Goal: Connect with others: Connect with other users

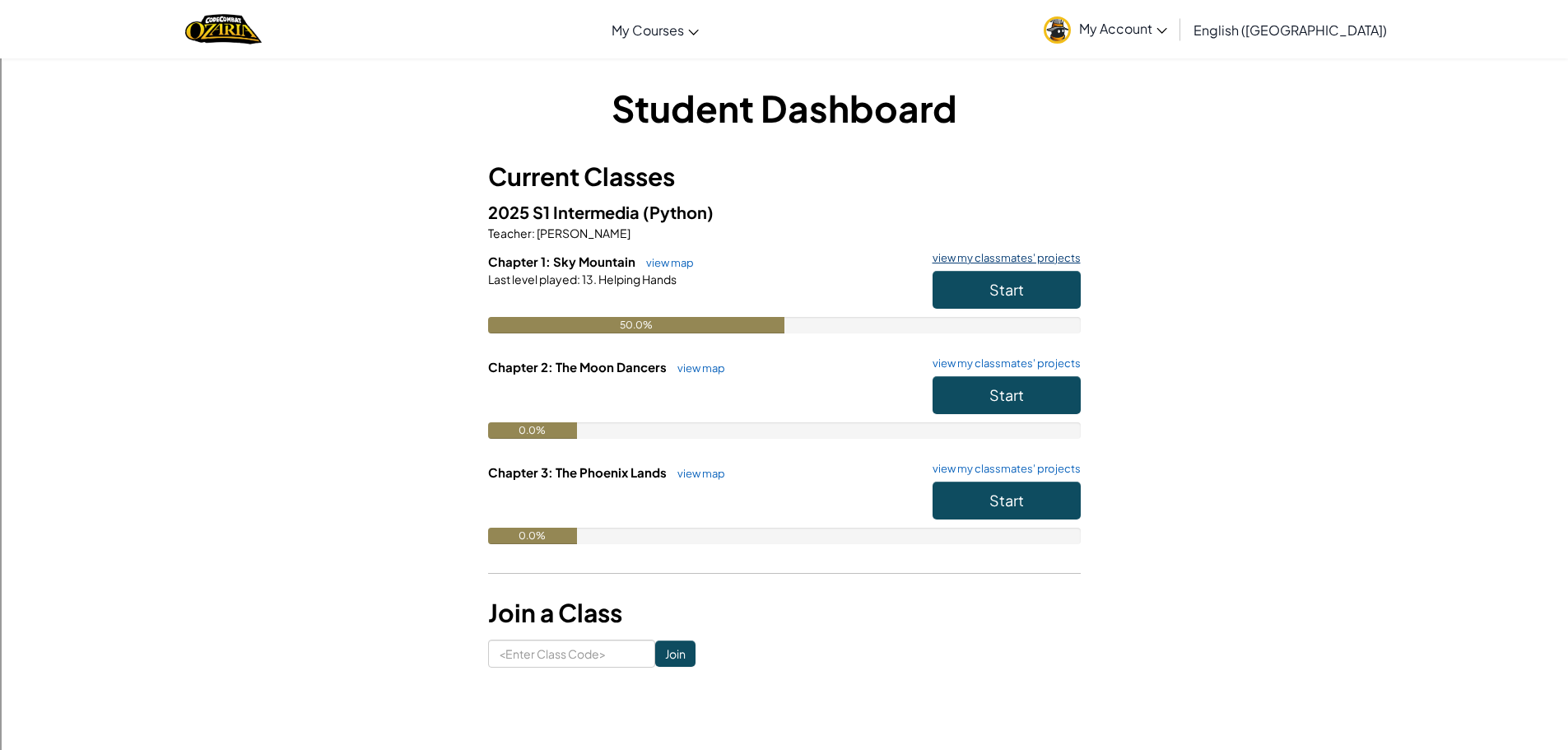
click at [965, 258] on link "view my classmates' projects" at bounding box center [1003, 258] width 156 height 11
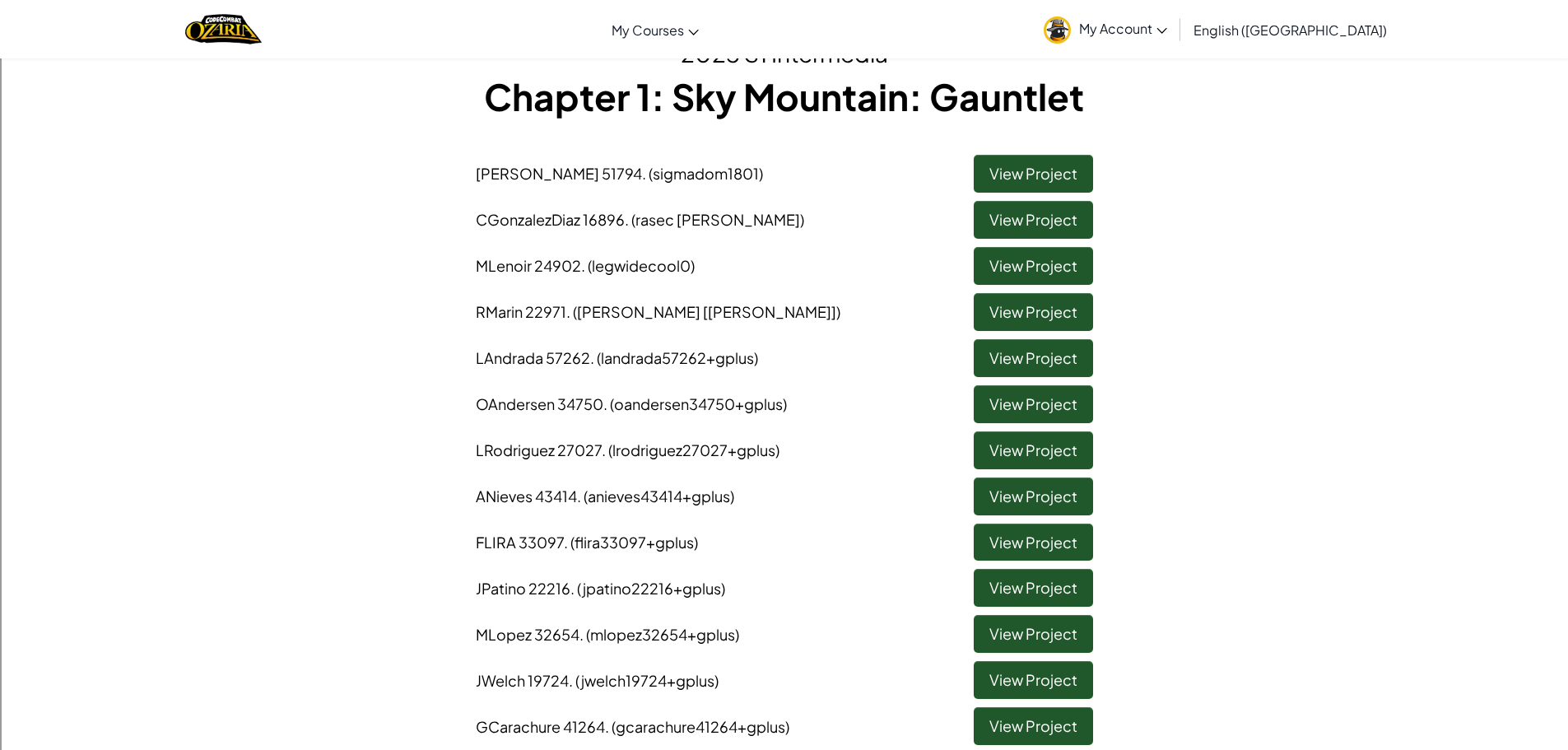
scroll to position [165, 0]
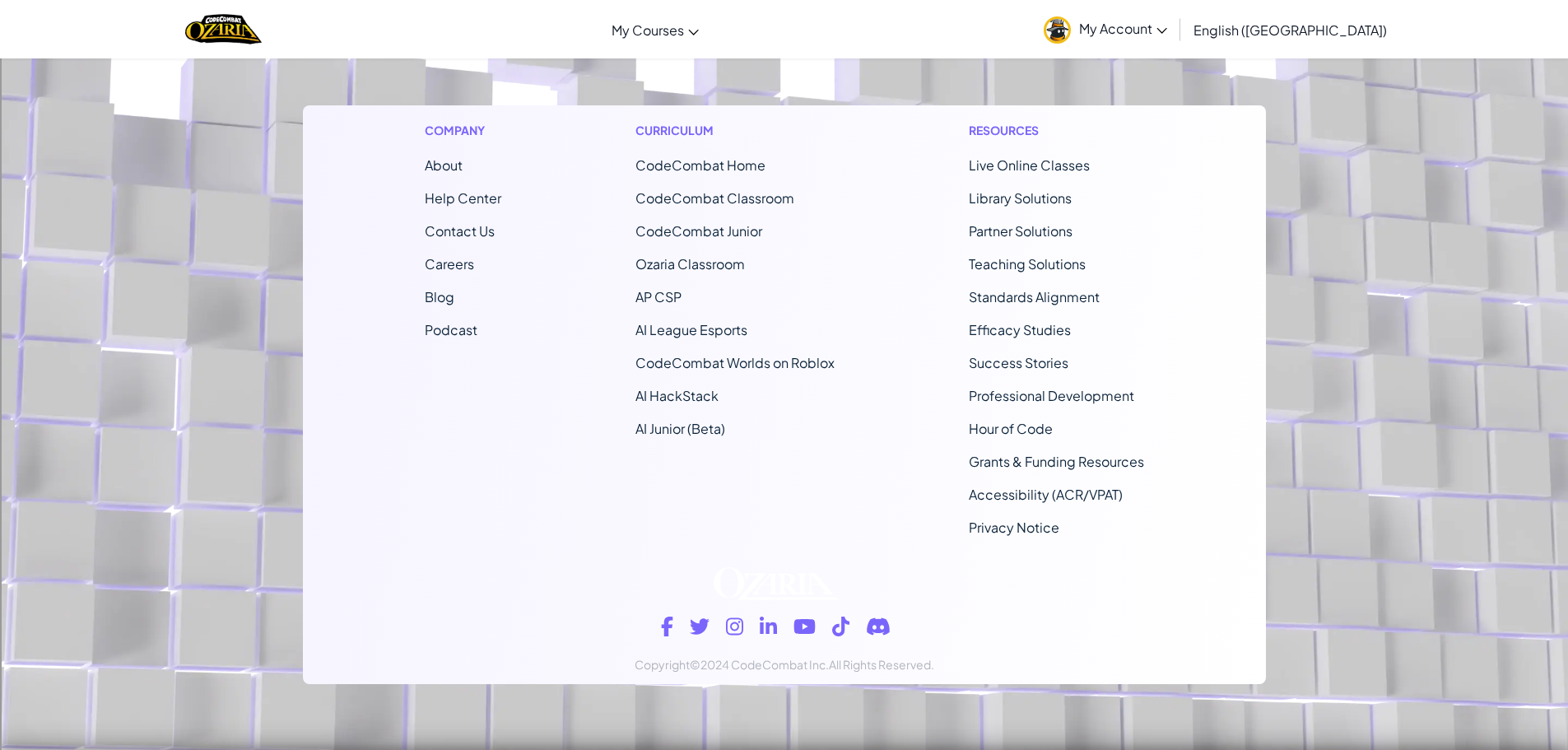
drag, startPoint x: 455, startPoint y: 523, endPoint x: 461, endPoint y: 506, distance: 18.0
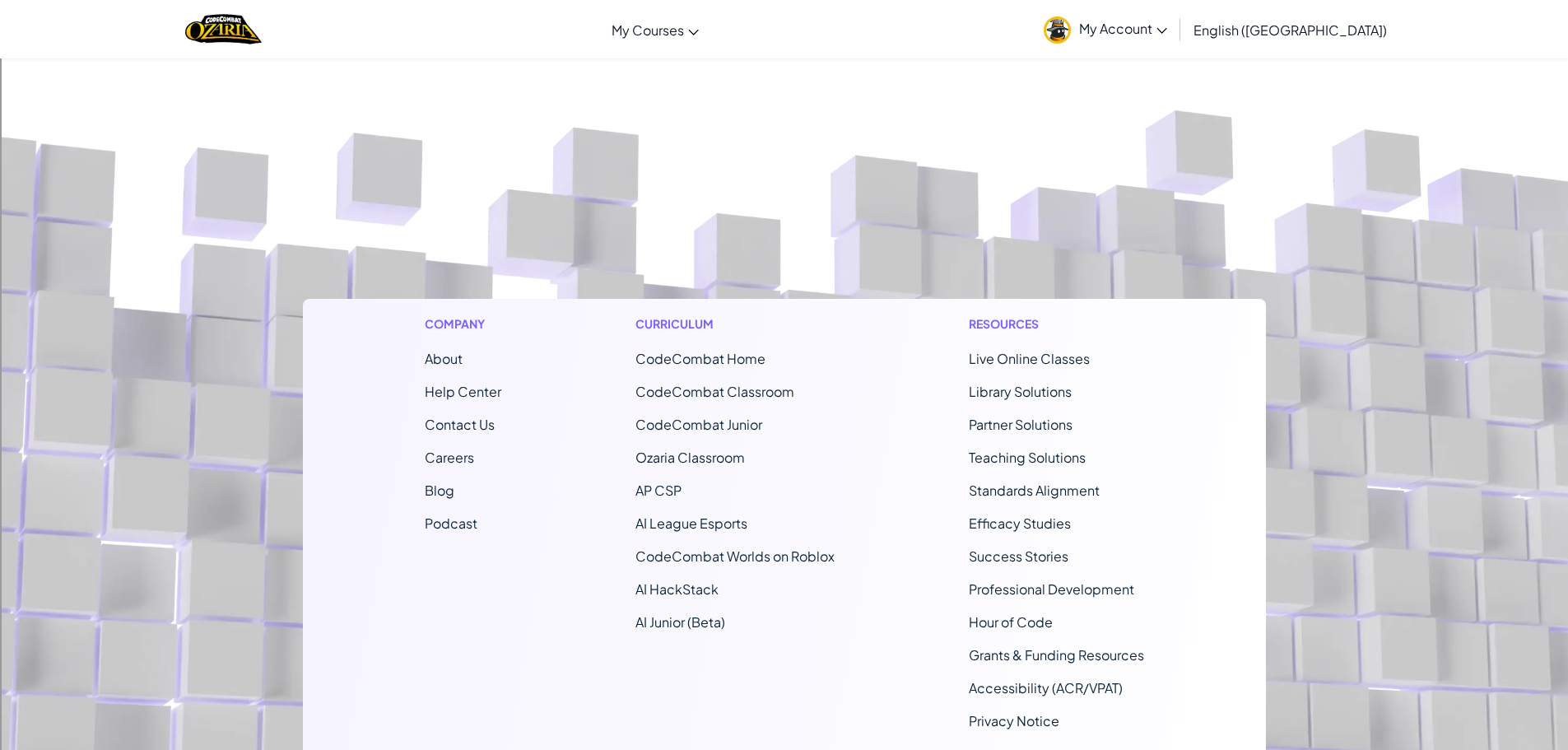
scroll to position [914, 0]
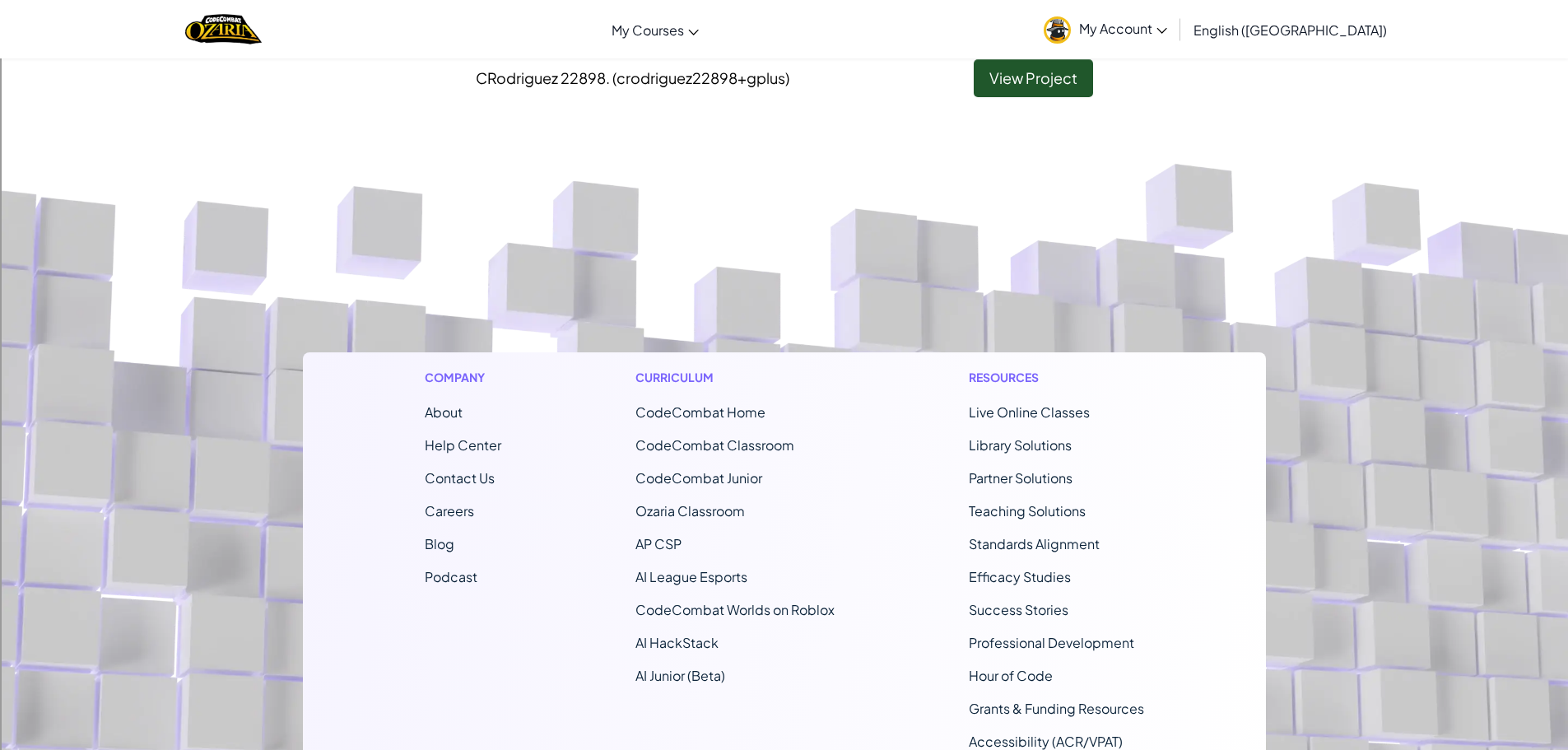
drag, startPoint x: 461, startPoint y: 506, endPoint x: 348, endPoint y: 346, distance: 195.9
click at [348, 346] on footer "Company About Help Center Contact Us Careers Blog Podcast Curriculum CodeCombat…" at bounding box center [784, 551] width 1568 height 891
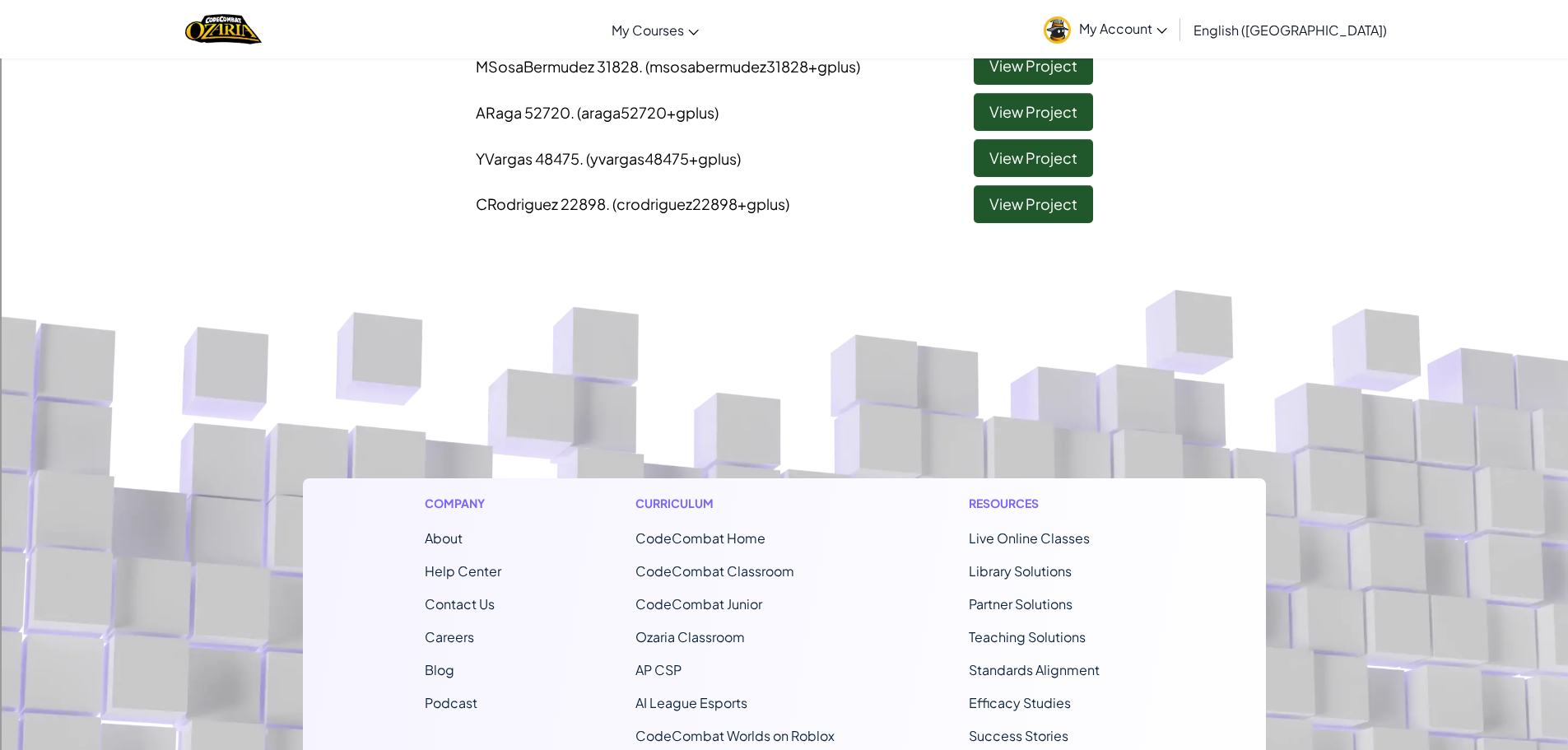
scroll to position [750, 0]
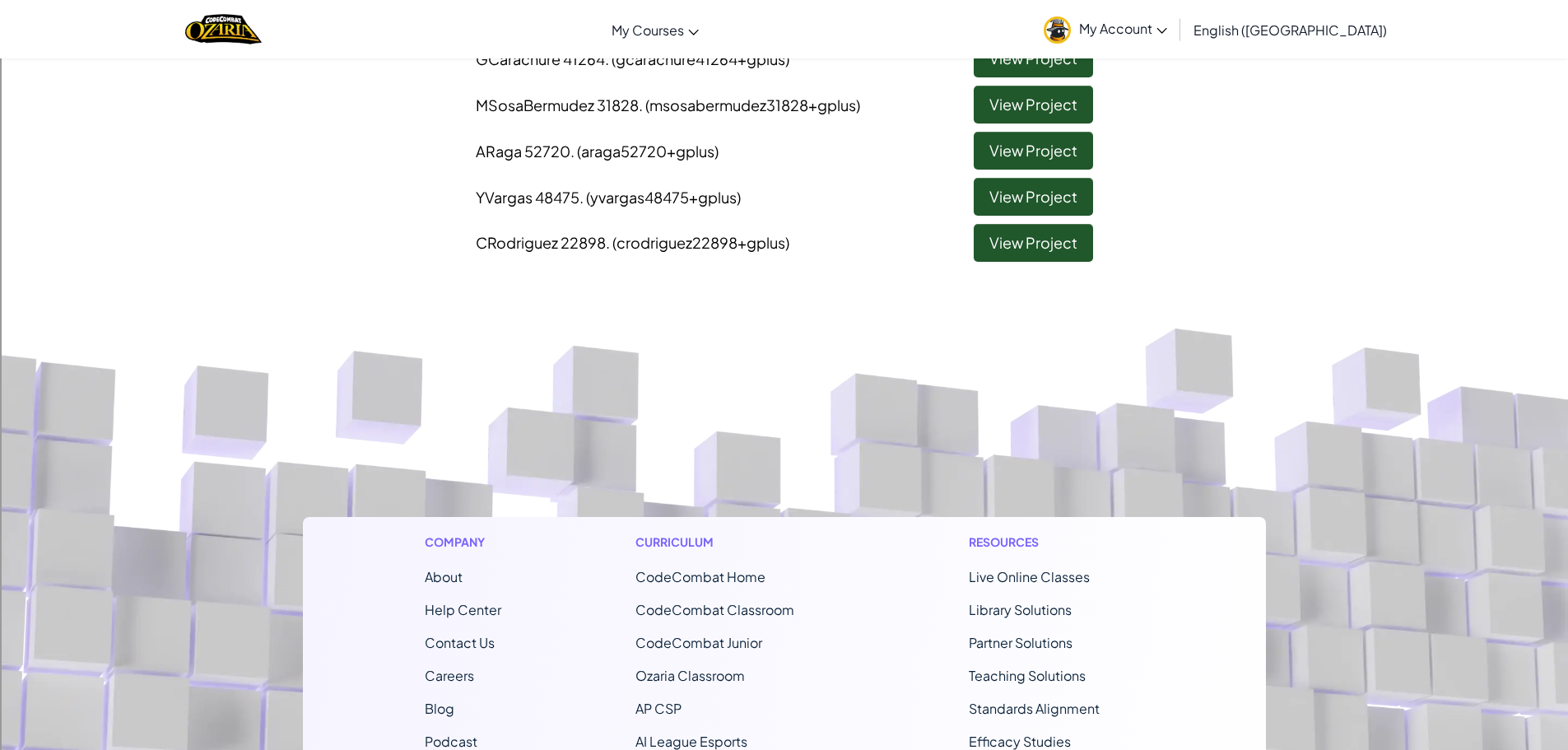
drag, startPoint x: 662, startPoint y: 424, endPoint x: 1256, endPoint y: 68, distance: 692.5
click at [1167, 31] on span "My Account" at bounding box center [1123, 28] width 88 height 17
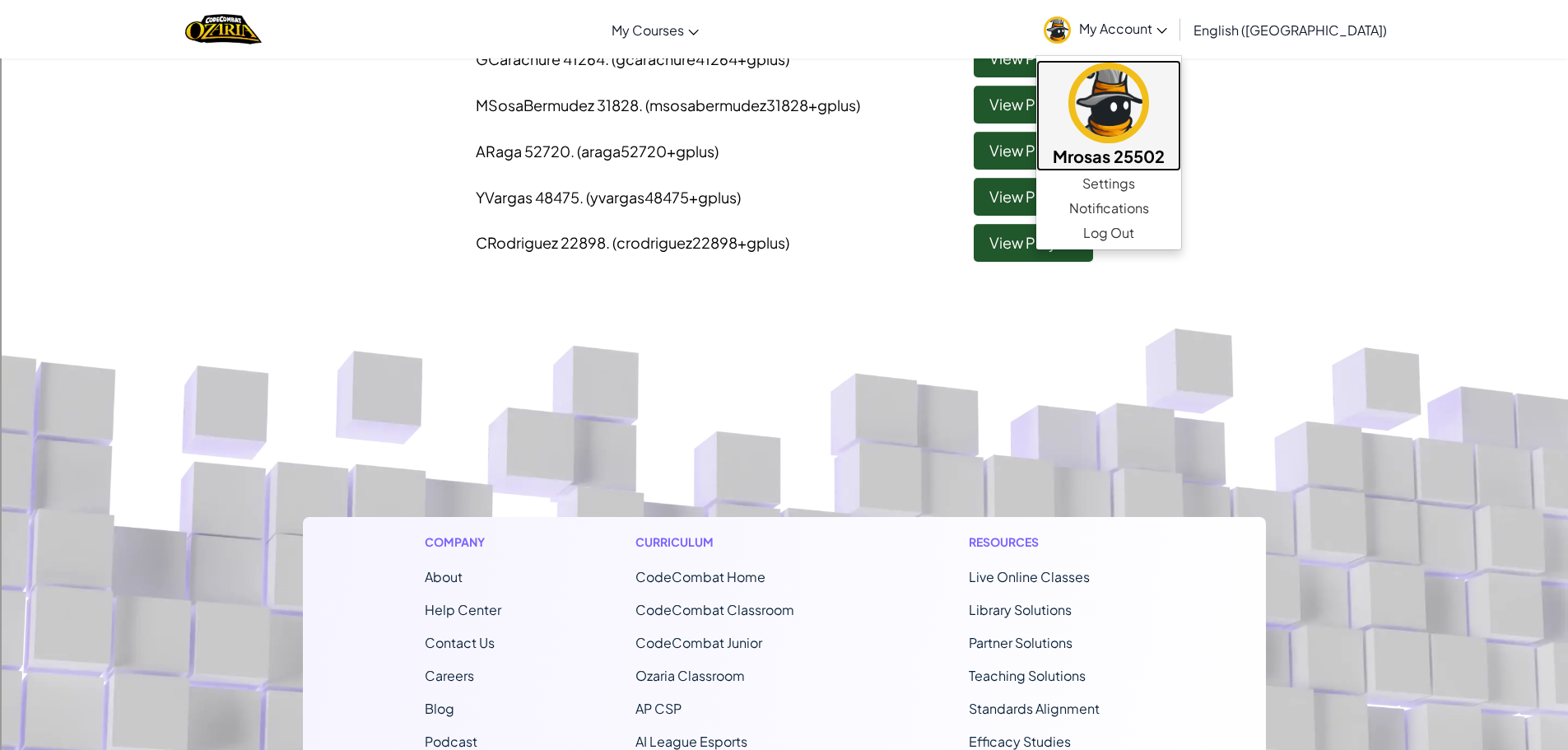
click at [1149, 124] on img at bounding box center [1108, 103] width 81 height 81
